Goal: Task Accomplishment & Management: Manage account settings

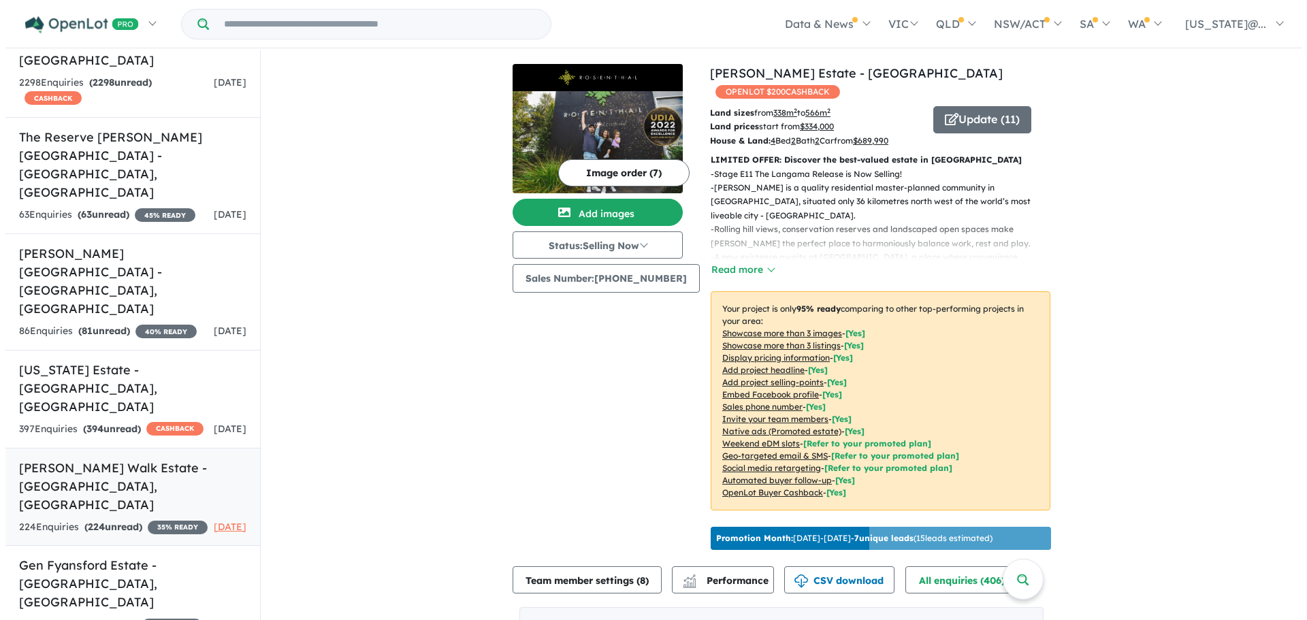
scroll to position [624, 0]
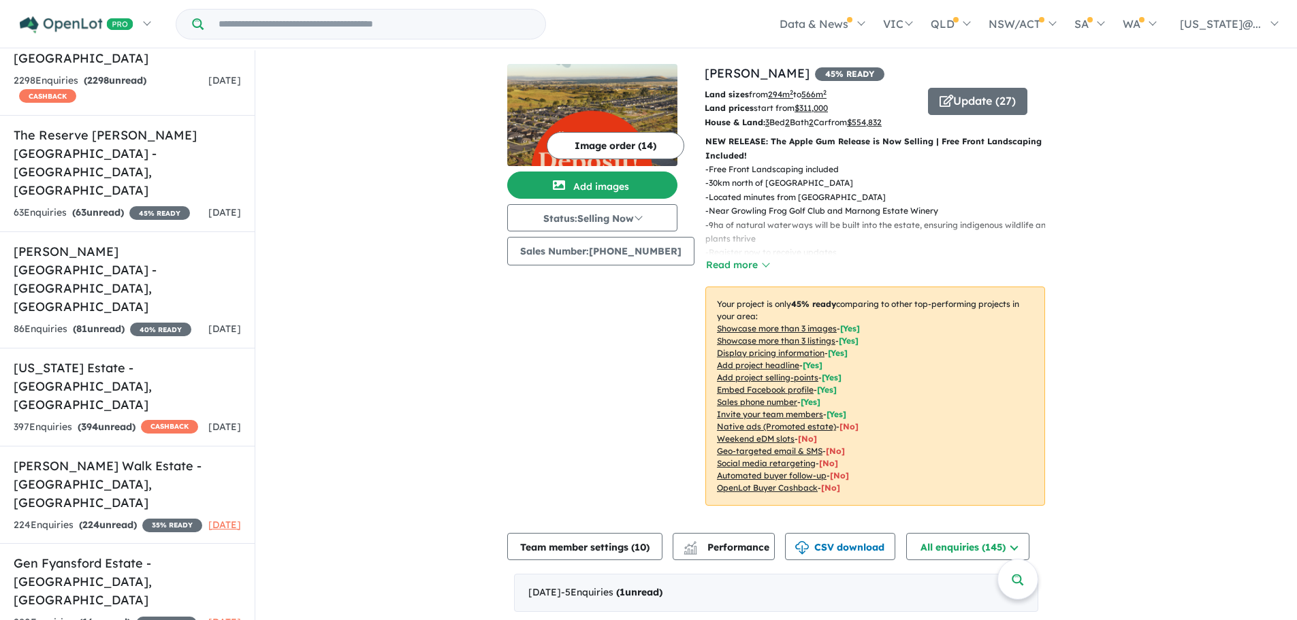
click at [796, 339] on u "Showcase more than 3 listings" at bounding box center [776, 341] width 118 height 10
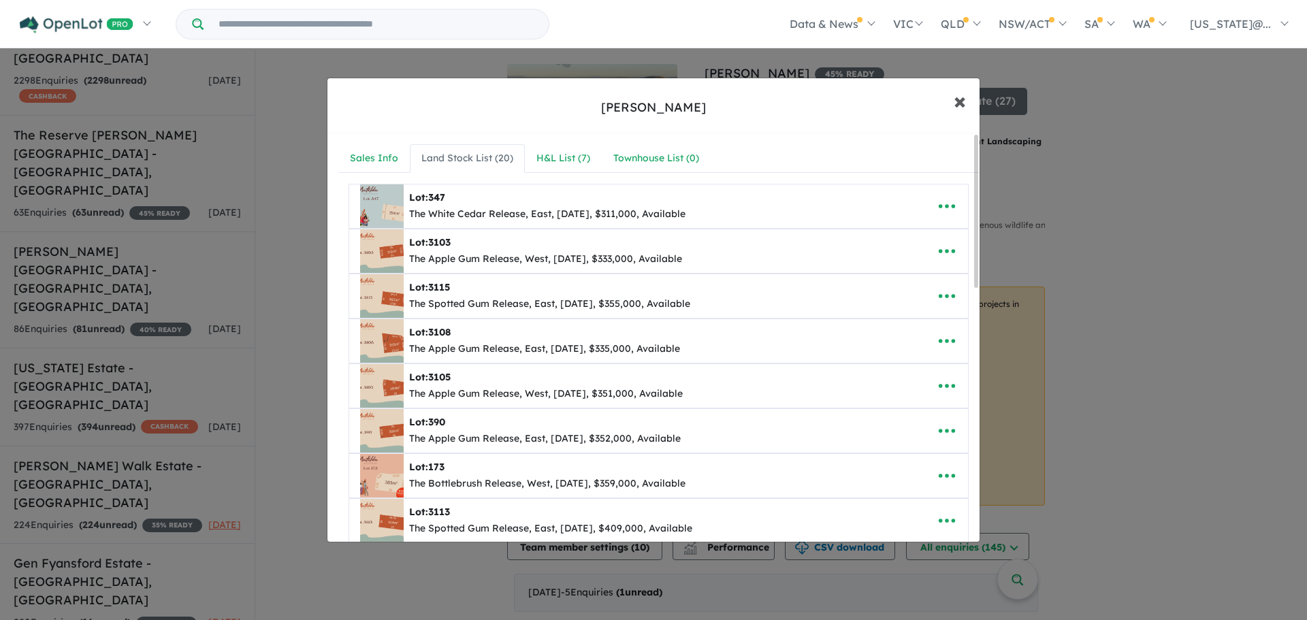
click at [947, 99] on button "× Close" at bounding box center [959, 100] width 39 height 37
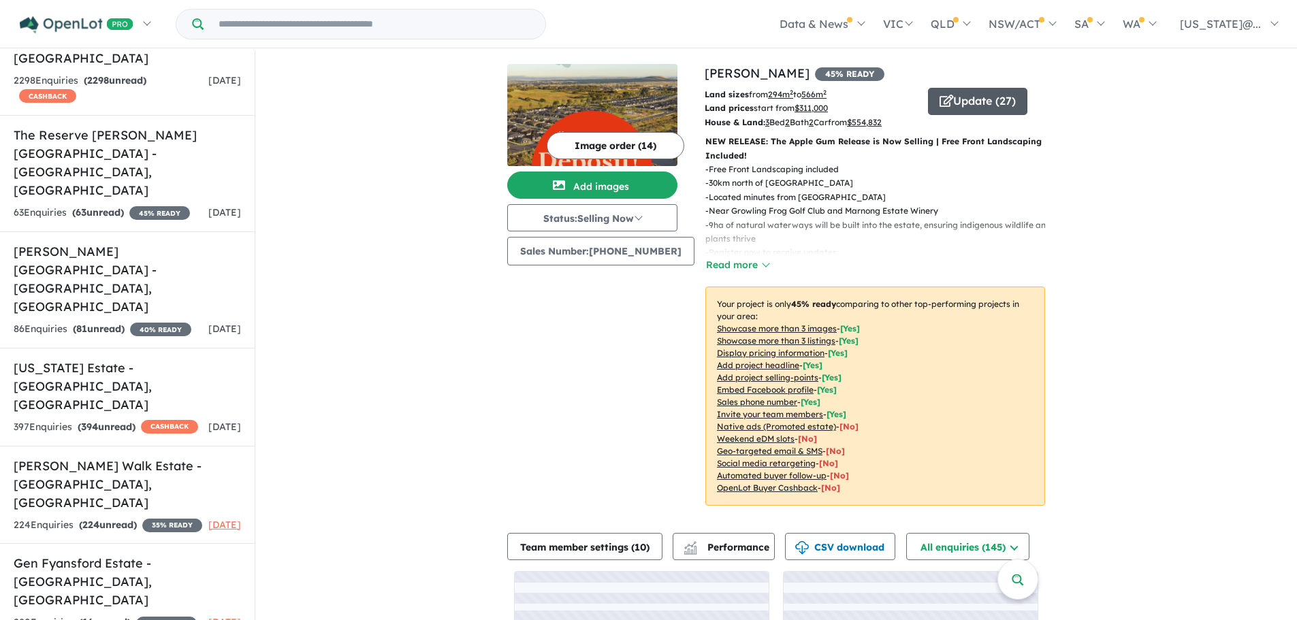
click at [942, 96] on icon "button" at bounding box center [947, 101] width 14 height 12
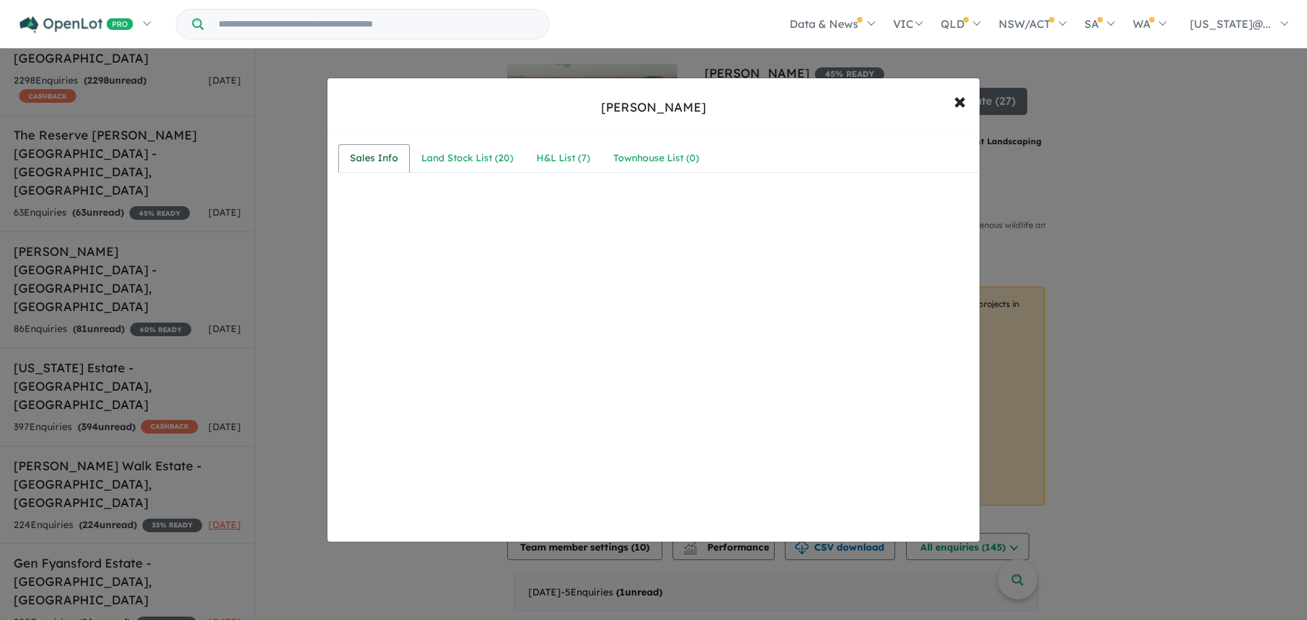
click at [377, 163] on div "Sales Info" at bounding box center [374, 158] width 48 height 16
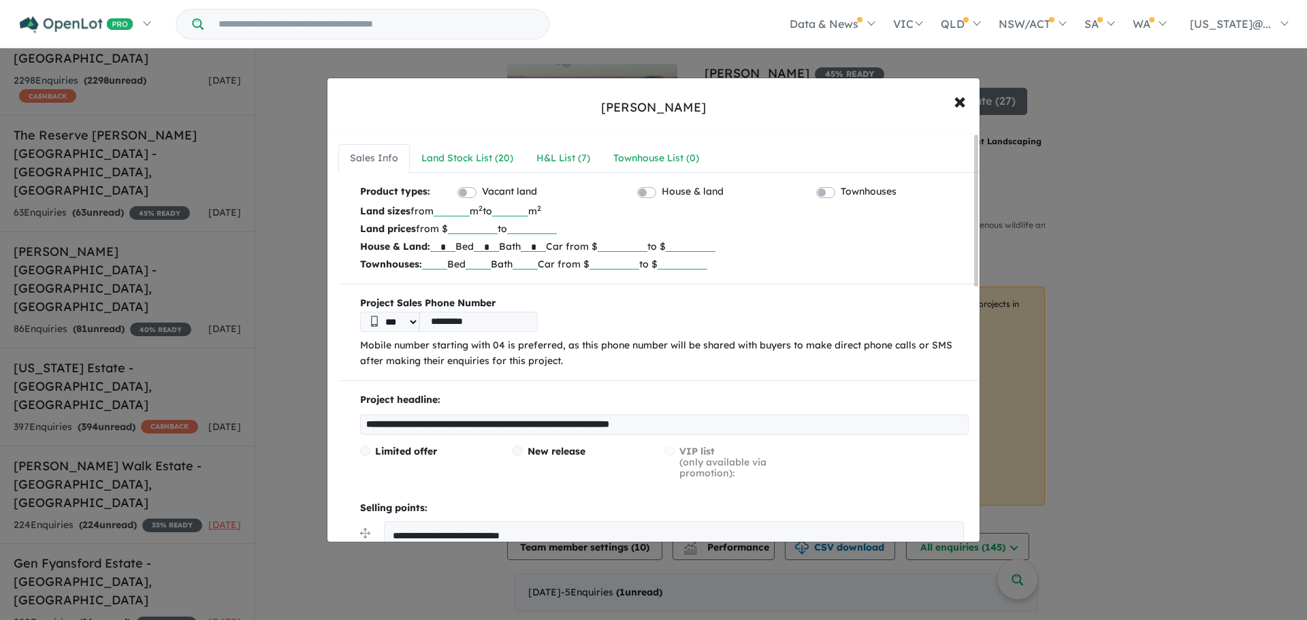
drag, startPoint x: 665, startPoint y: 244, endPoint x: 639, endPoint y: 246, distance: 25.9
click at [639, 246] on input "******" at bounding box center [623, 245] width 50 height 14
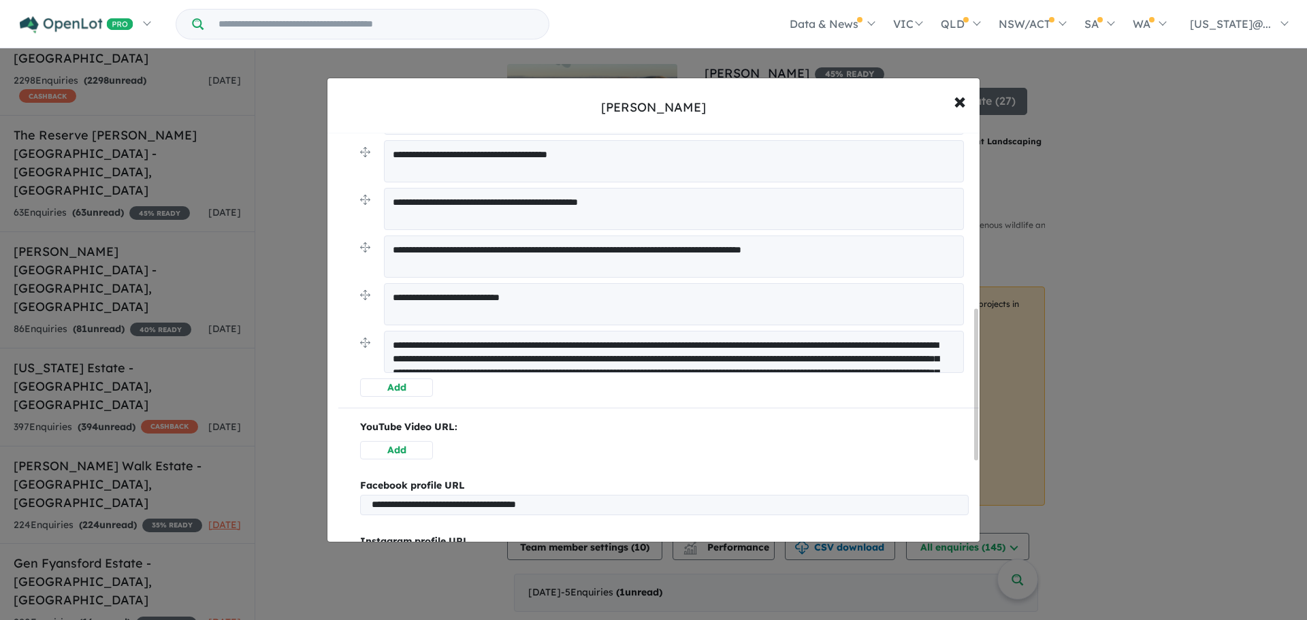
scroll to position [695, 0]
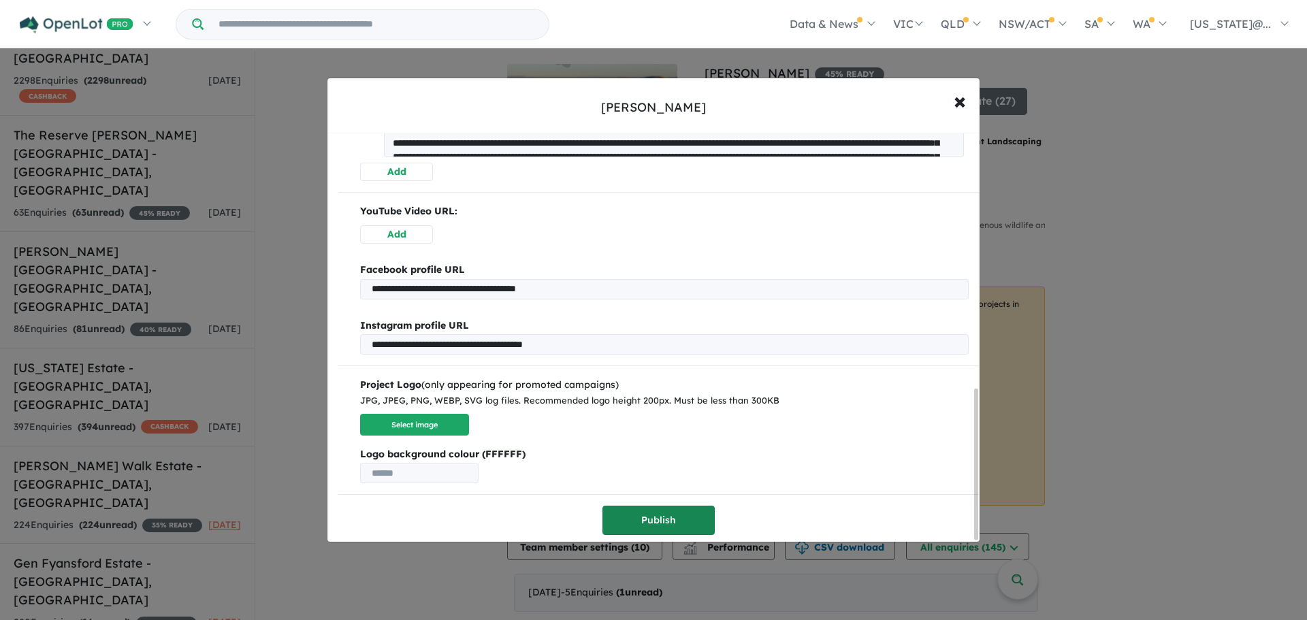
type input "******"
click at [670, 520] on button "Publish" at bounding box center [659, 520] width 112 height 29
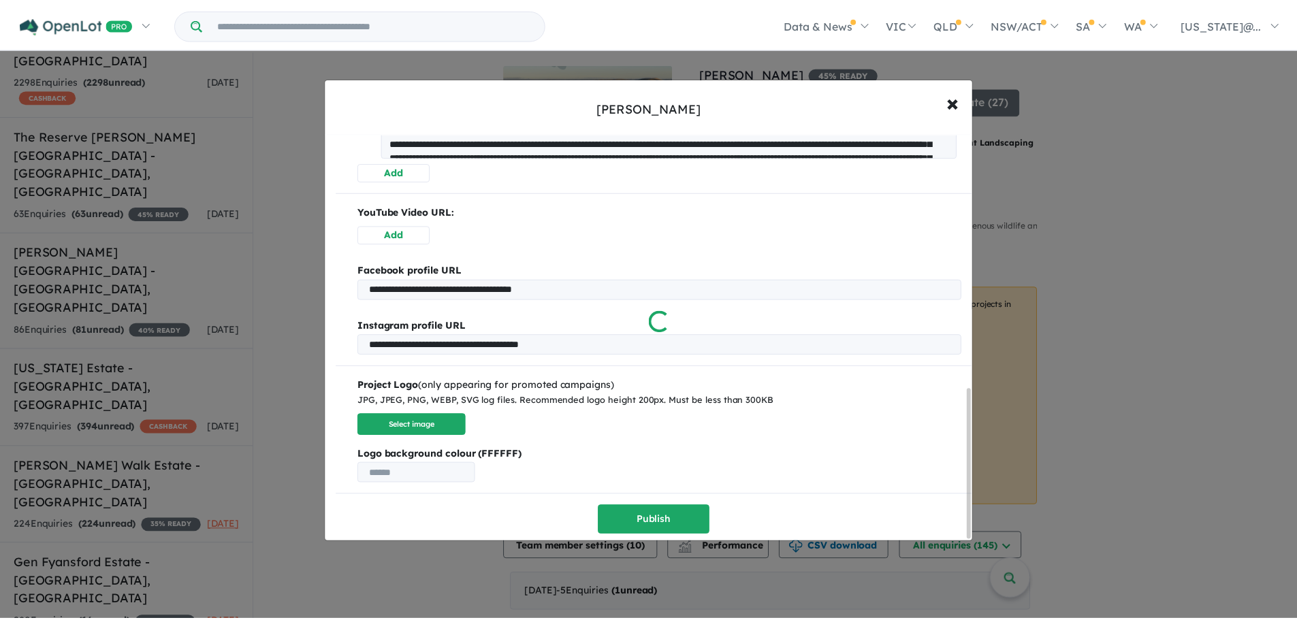
scroll to position [0, 0]
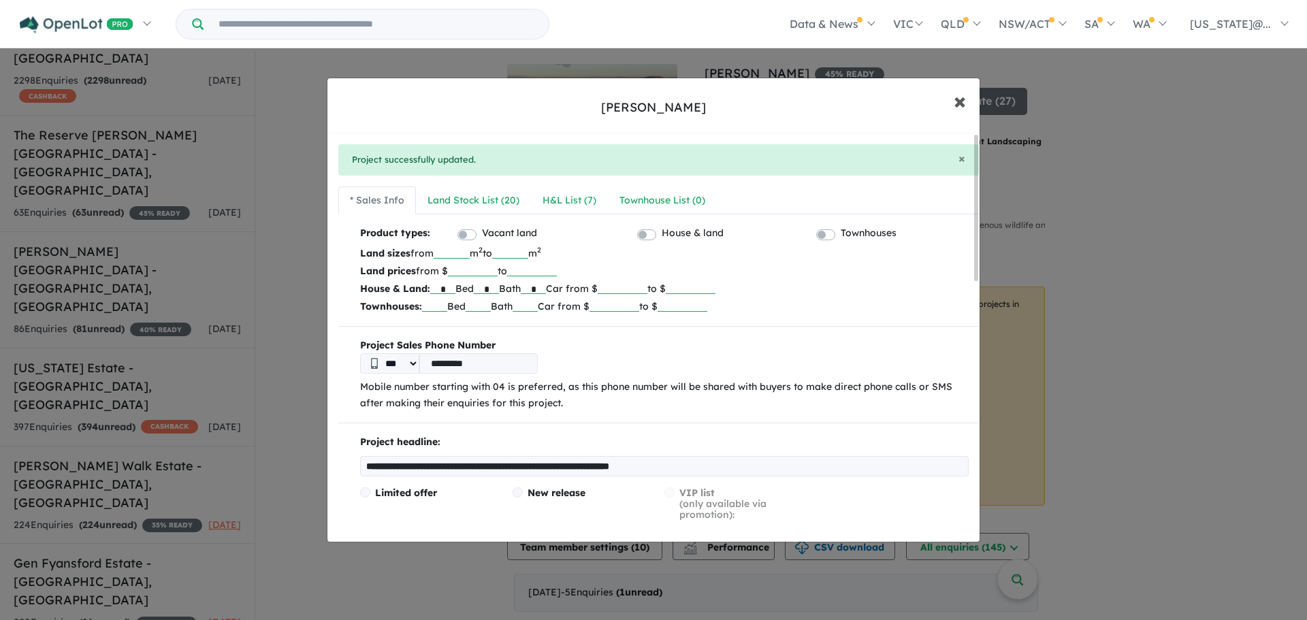
click at [964, 95] on span "×" at bounding box center [960, 100] width 12 height 29
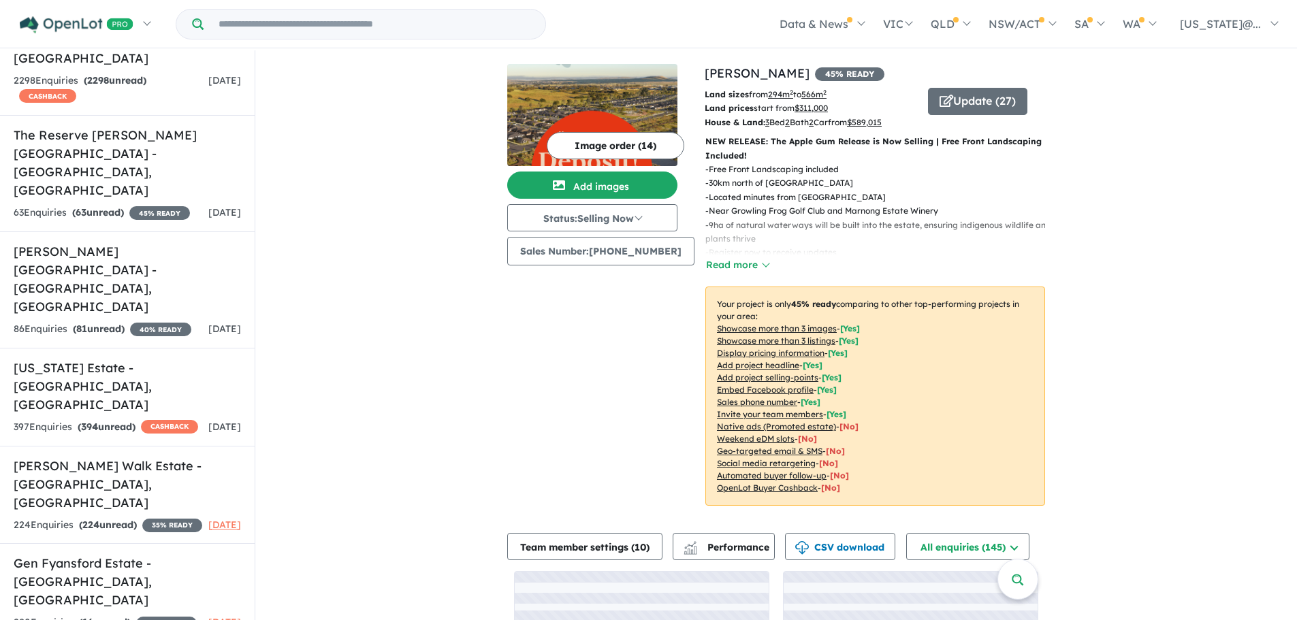
click at [1105, 236] on div "View 14 projects in your account [PERSON_NAME] 45 % READY Land sizes from 294 m…" at bounding box center [776, 394] width 1042 height 688
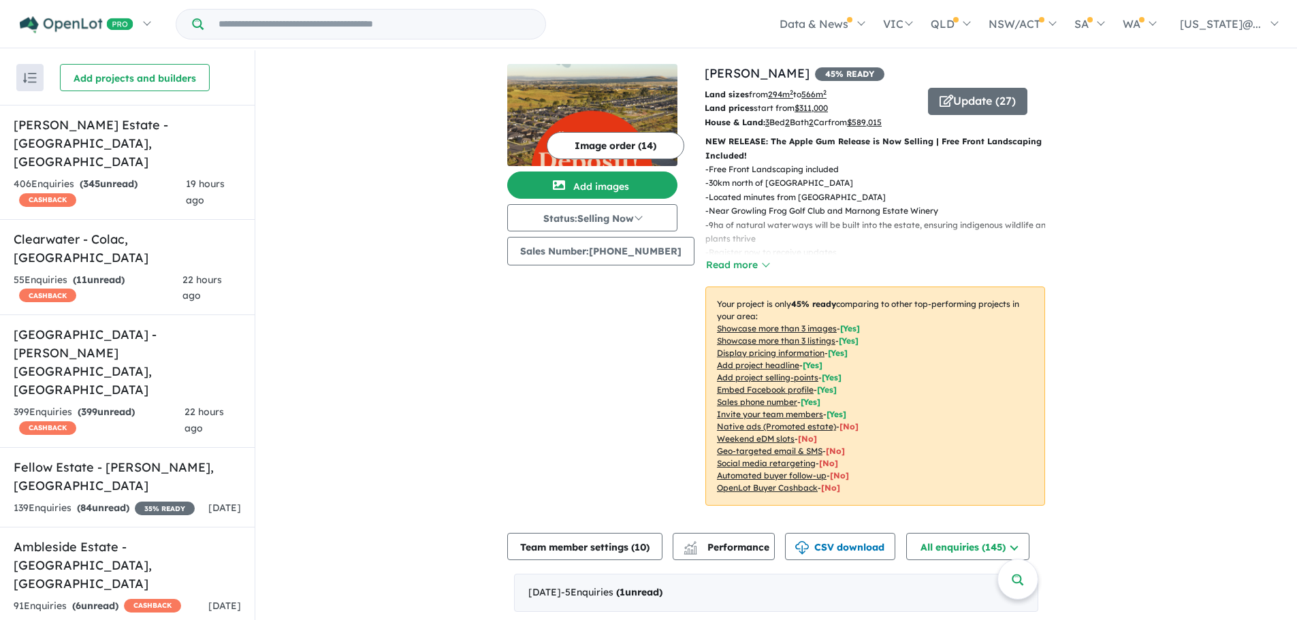
drag, startPoint x: 350, startPoint y: 173, endPoint x: 293, endPoint y: 90, distance: 100.5
